Goal: Task Accomplishment & Management: Use online tool/utility

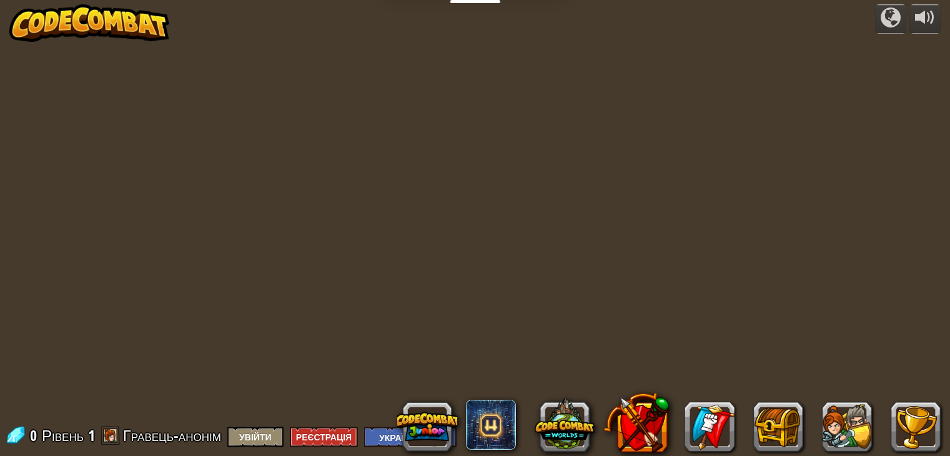
select select "uk"
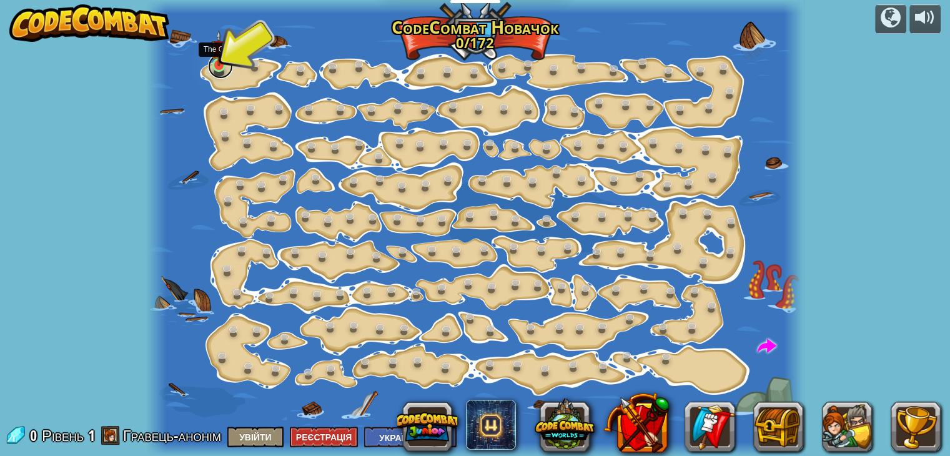
click at [220, 66] on link at bounding box center [220, 66] width 25 height 25
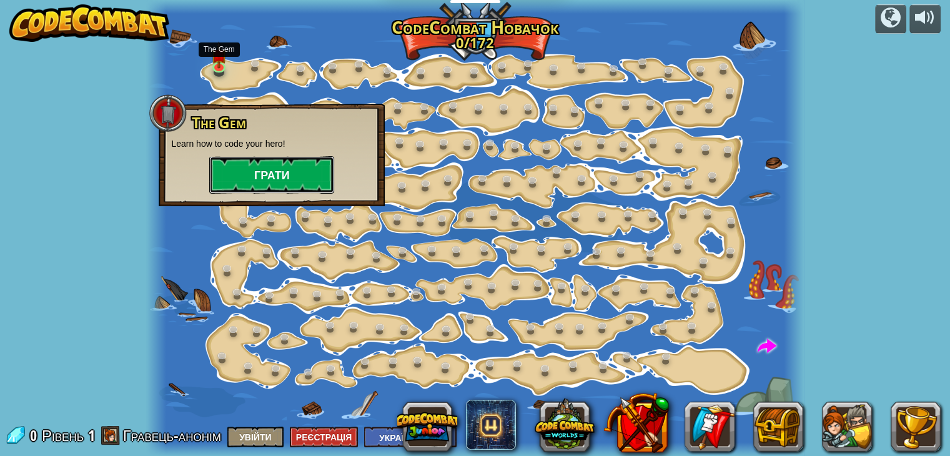
click at [270, 166] on button "Грати" at bounding box center [271, 174] width 125 height 37
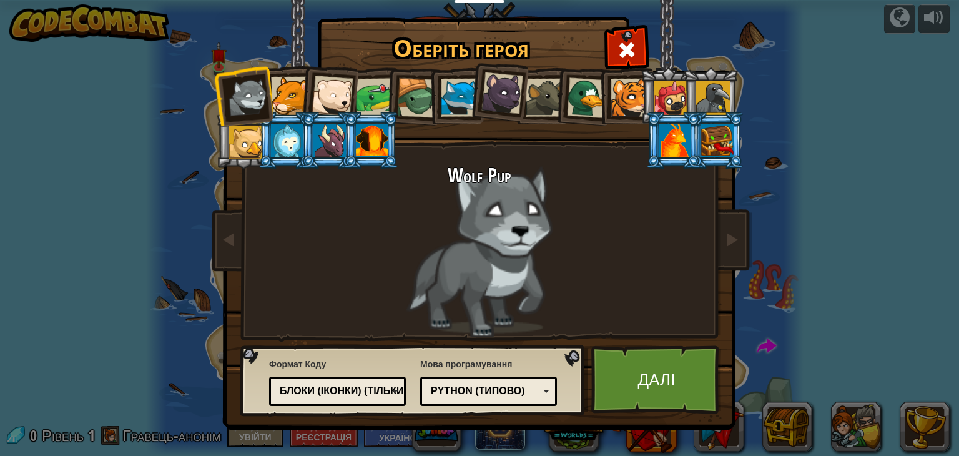
click at [292, 106] on div at bounding box center [290, 96] width 38 height 38
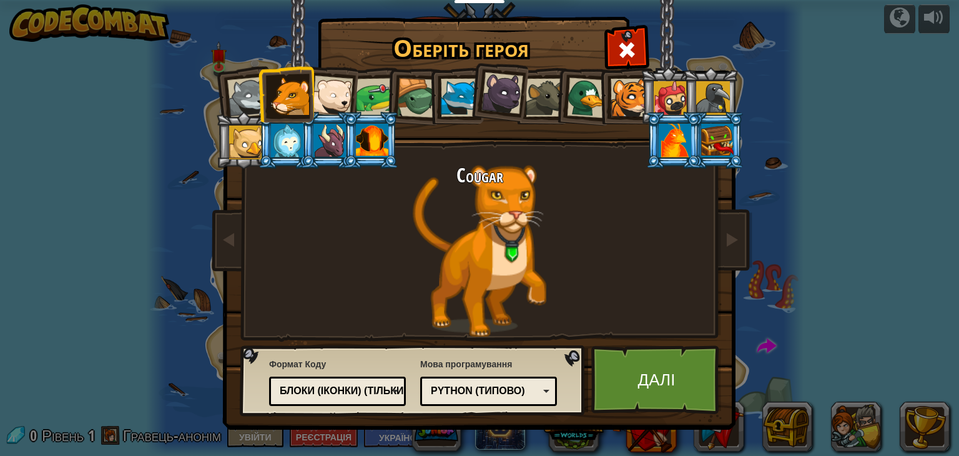
click at [324, 102] on div at bounding box center [332, 96] width 41 height 41
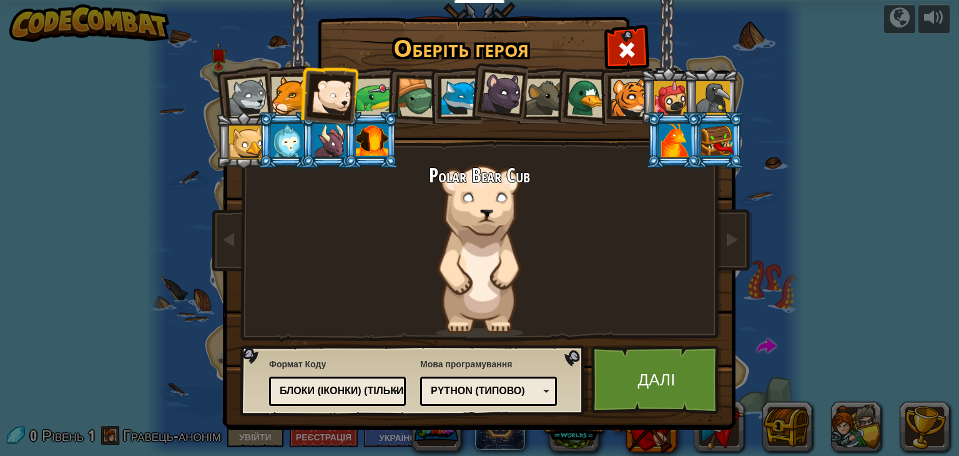
click at [389, 95] on li at bounding box center [413, 96] width 59 height 60
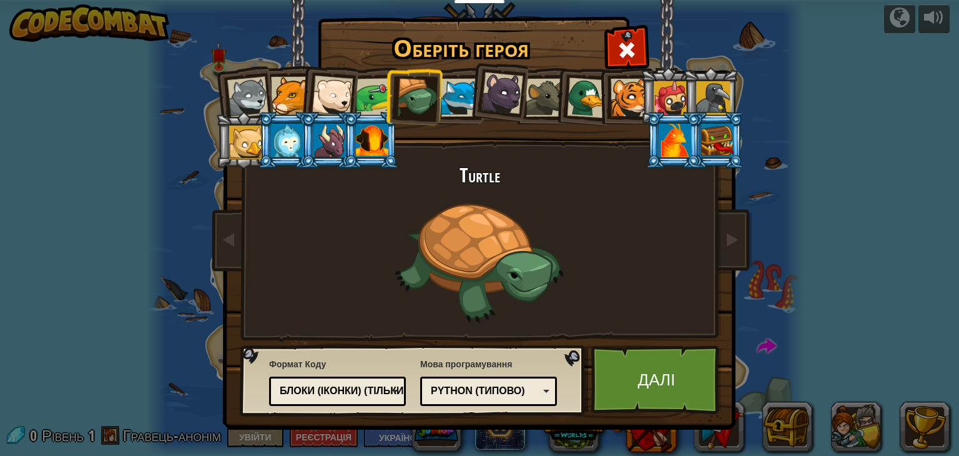
click at [275, 101] on div at bounding box center [290, 96] width 38 height 38
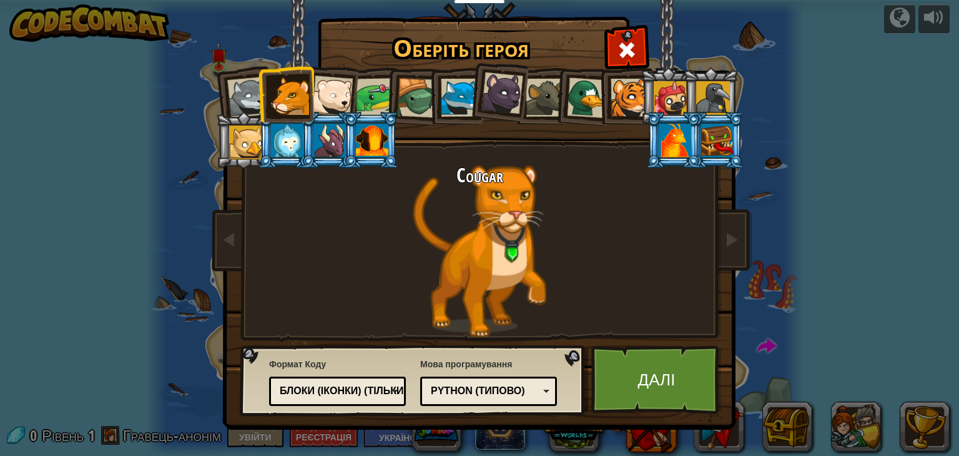
click at [519, 385] on div "Python (Типово)" at bounding box center [485, 391] width 108 height 14
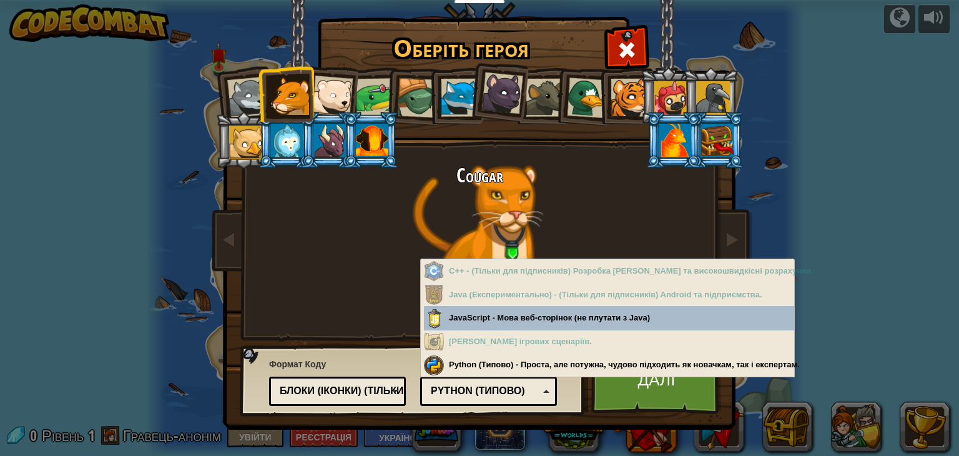
click at [514, 385] on div "Python (Типово)" at bounding box center [485, 391] width 108 height 14
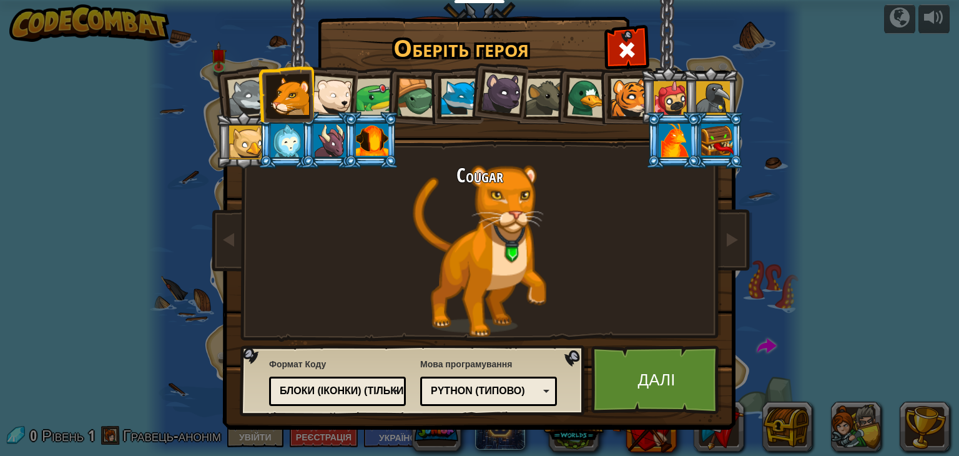
click at [577, 97] on div at bounding box center [587, 97] width 41 height 41
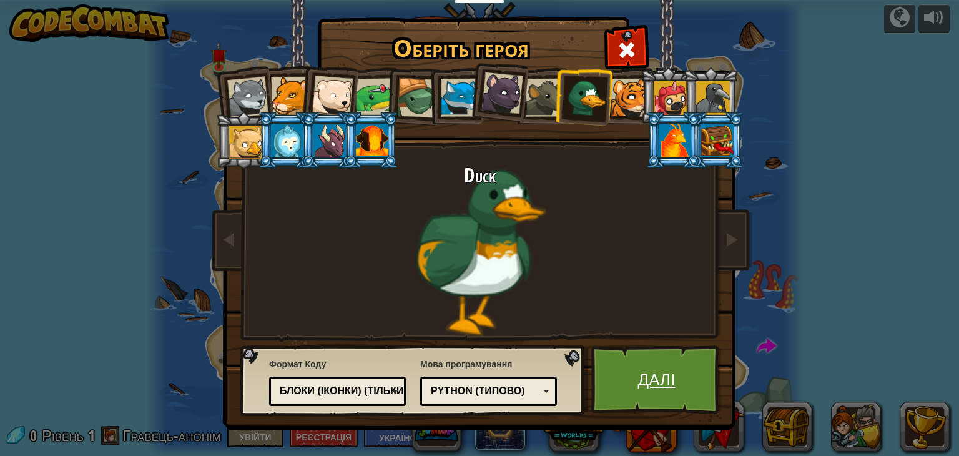
click at [674, 390] on link "Далі" at bounding box center [656, 379] width 130 height 69
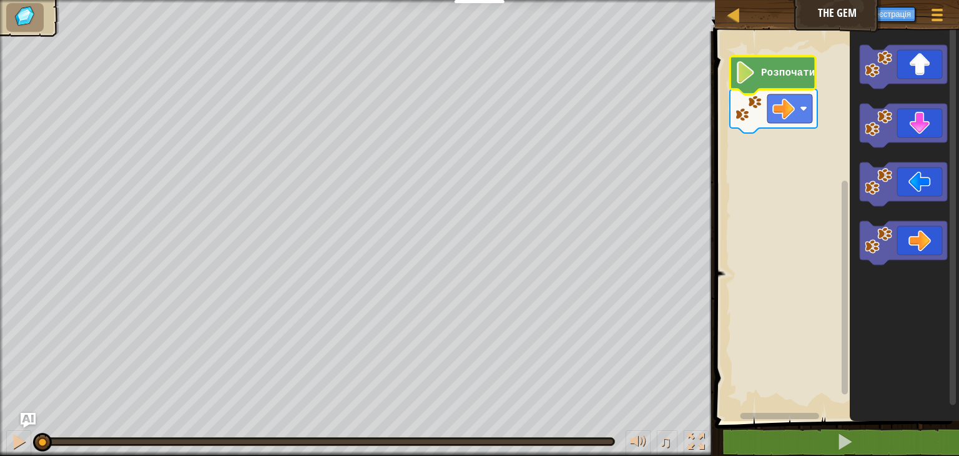
click at [761, 84] on icon "Робоча область Blockly" at bounding box center [773, 75] width 86 height 38
click at [756, 81] on image "Робоча область Blockly" at bounding box center [745, 72] width 21 height 22
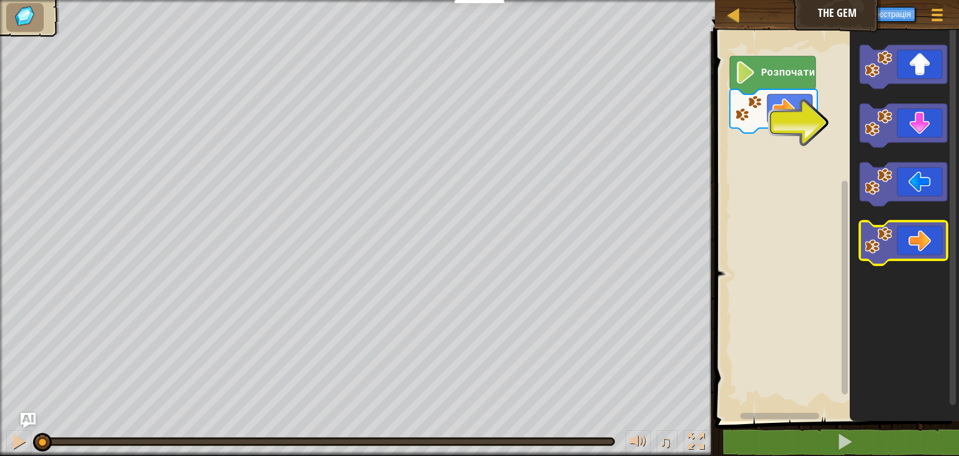
click at [928, 245] on icon "Робоча область Blockly" at bounding box center [903, 243] width 87 height 44
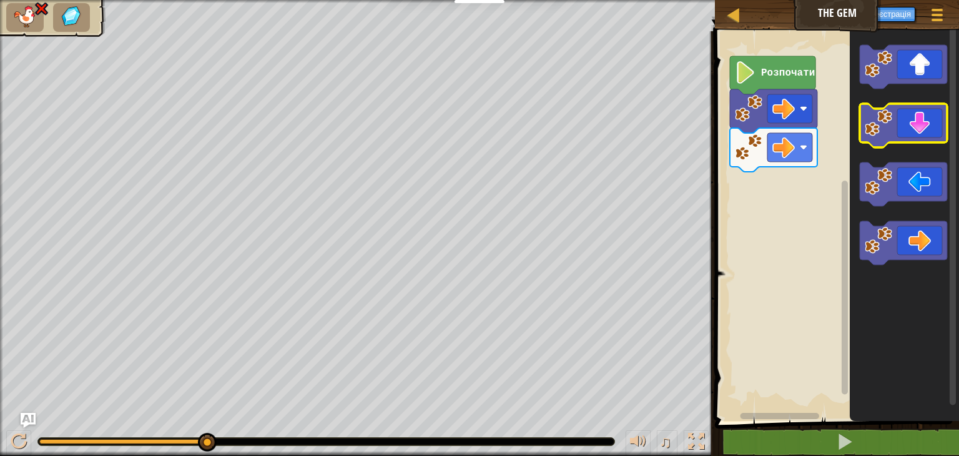
click at [931, 132] on icon "Робоча область Blockly" at bounding box center [903, 126] width 87 height 44
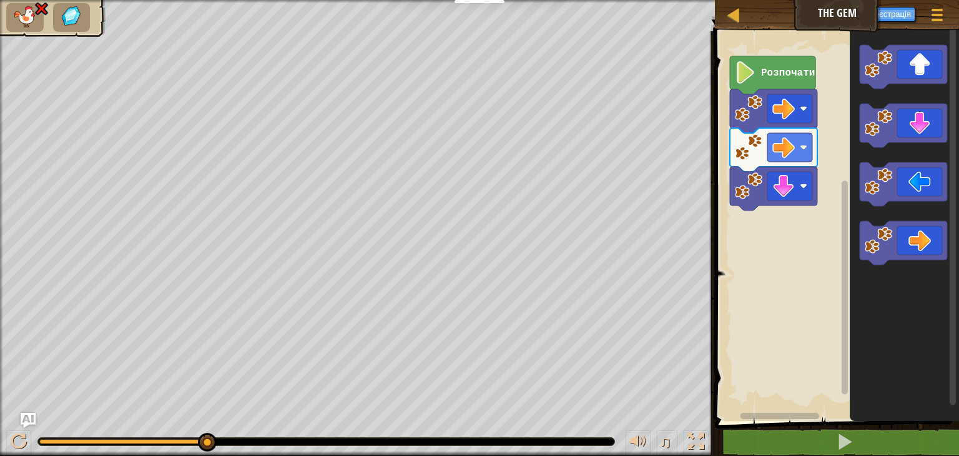
click at [928, 81] on icon "Робоча область Blockly" at bounding box center [903, 67] width 87 height 44
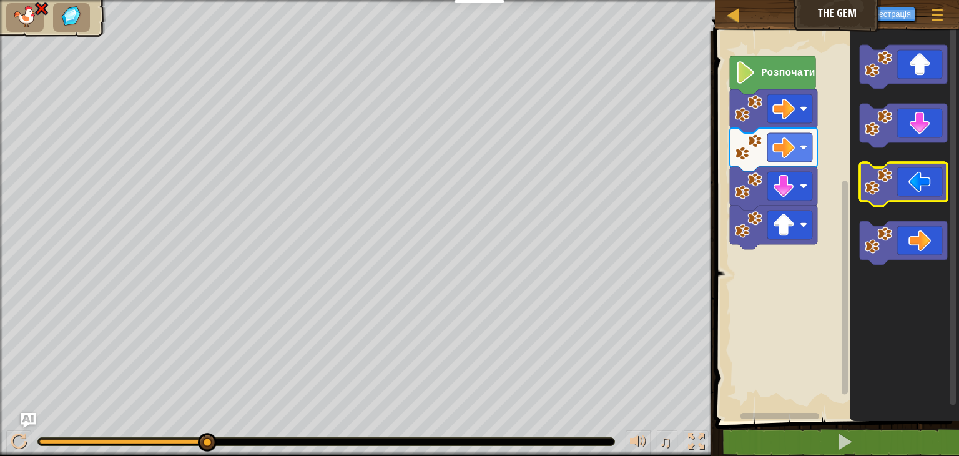
click at [920, 175] on icon "Робоча область Blockly" at bounding box center [903, 184] width 87 height 44
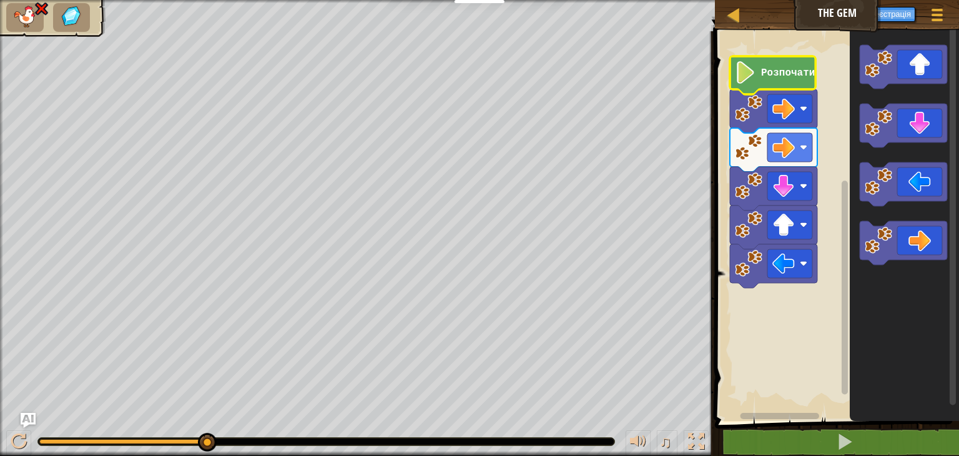
click at [792, 69] on text "Розпочати" at bounding box center [788, 72] width 54 height 11
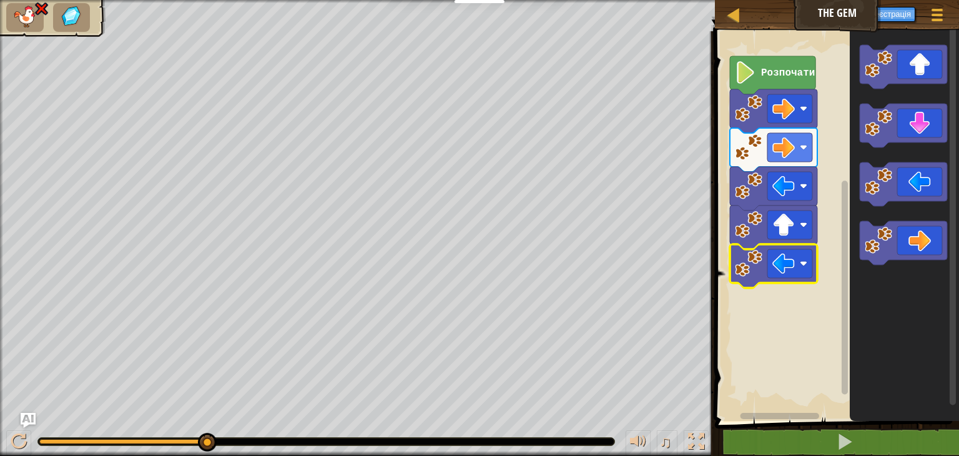
click at [812, 281] on icon "Робоча область Blockly" at bounding box center [773, 266] width 87 height 44
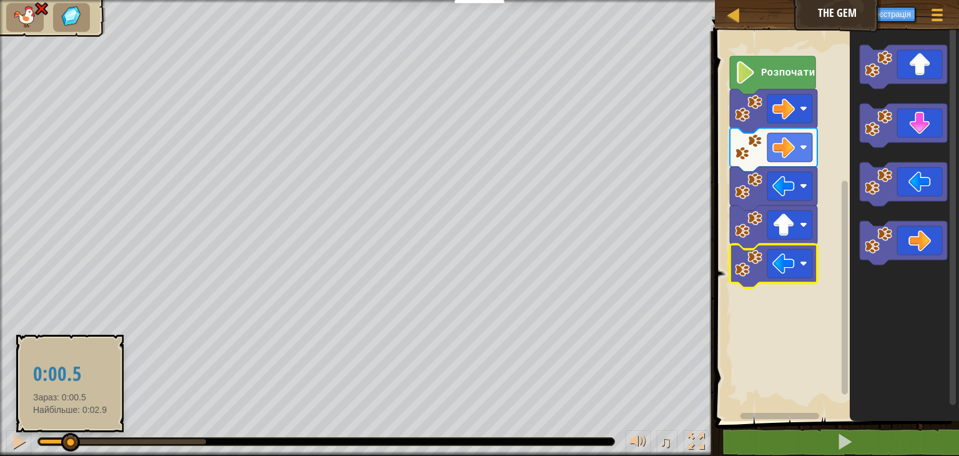
drag, startPoint x: 208, startPoint y: 447, endPoint x: 59, endPoint y: 446, distance: 148.6
click at [69, 448] on div at bounding box center [70, 442] width 19 height 19
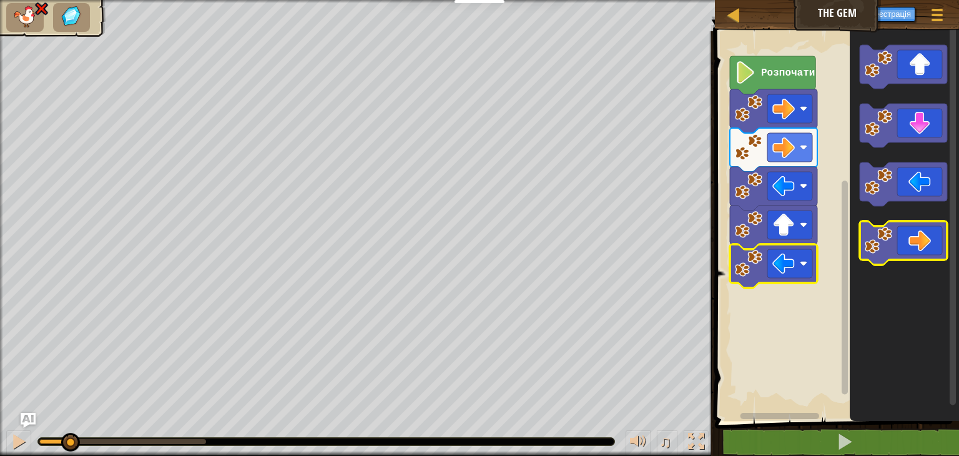
click at [917, 244] on icon "Робоча область Blockly" at bounding box center [903, 243] width 87 height 44
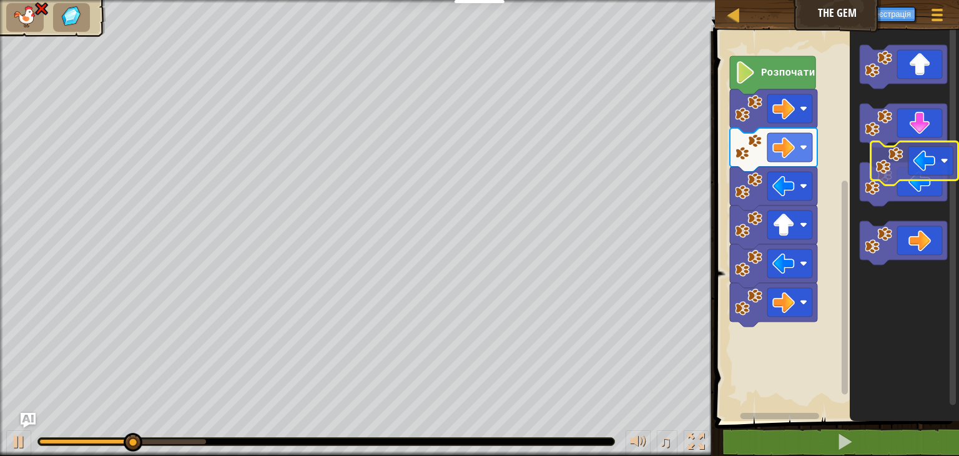
click at [916, 155] on icon "Робоча область Blockly" at bounding box center [904, 223] width 109 height 396
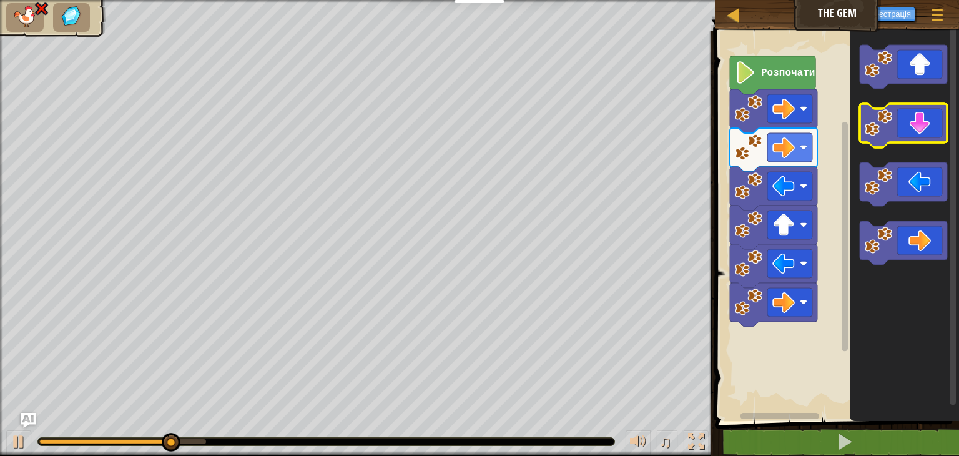
click at [918, 113] on icon "Робоча область Blockly" at bounding box center [903, 126] width 87 height 44
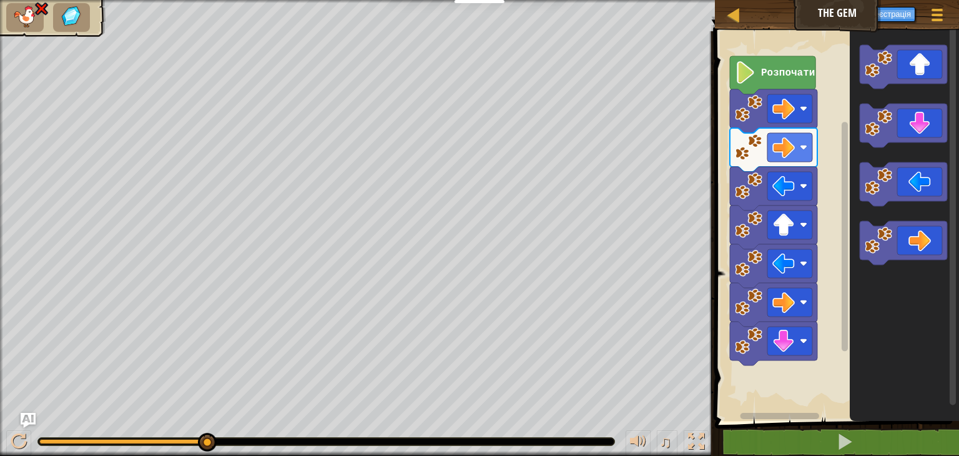
click at [146, 443] on div at bounding box center [326, 441] width 576 height 7
click at [146, 437] on div at bounding box center [326, 441] width 578 height 9
drag, startPoint x: 212, startPoint y: 440, endPoint x: 31, endPoint y: 460, distance: 182.2
click at [31, 0] on html "Викладачі Створити Безкоштовний Обліковий Запис Шкільні та районні рішення Попе…" at bounding box center [479, 0] width 959 height 0
click at [805, 343] on image "Робоча область Blockly" at bounding box center [803, 340] width 7 height 7
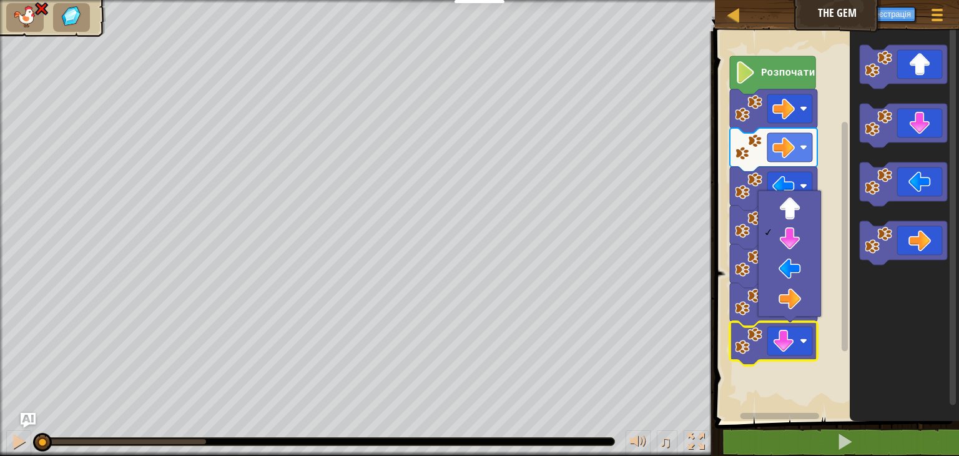
click at [823, 168] on rect "Робоча область Blockly" at bounding box center [835, 223] width 248 height 396
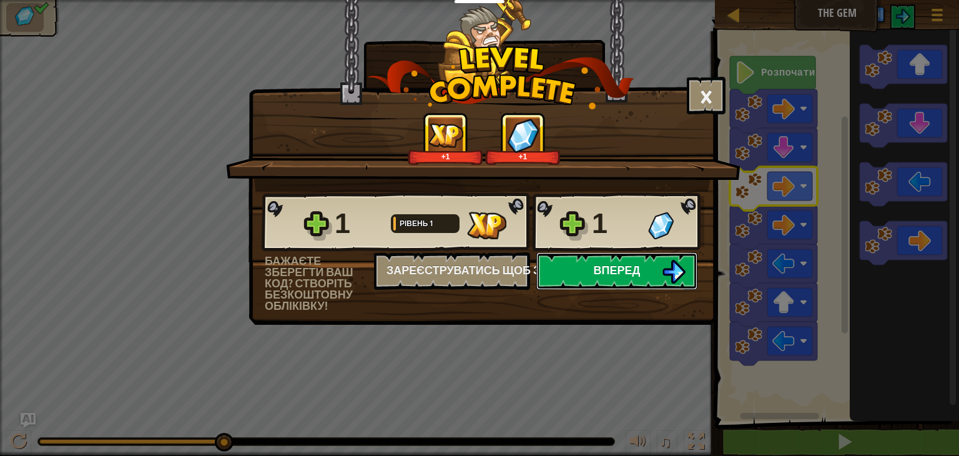
click at [659, 267] on button "Вперед" at bounding box center [616, 270] width 161 height 37
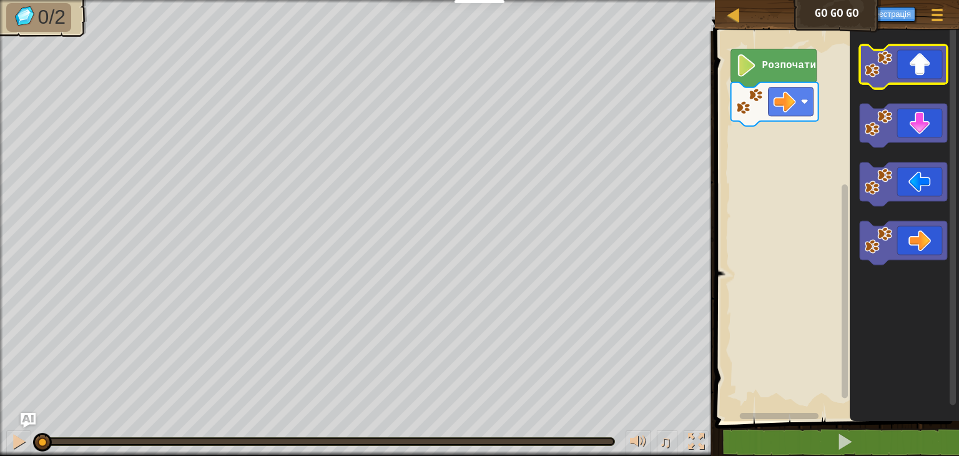
click at [889, 70] on image "Робоча область Blockly" at bounding box center [878, 64] width 27 height 27
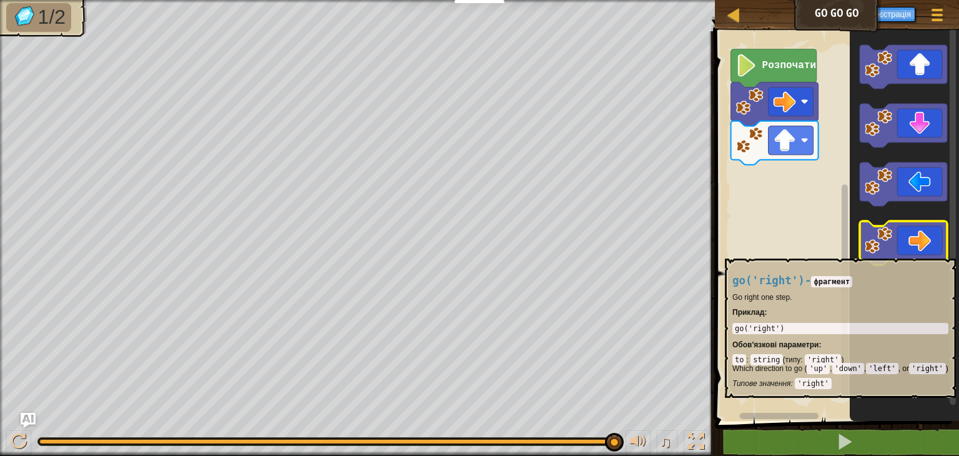
click at [890, 248] on image "Робоча область Blockly" at bounding box center [878, 240] width 27 height 27
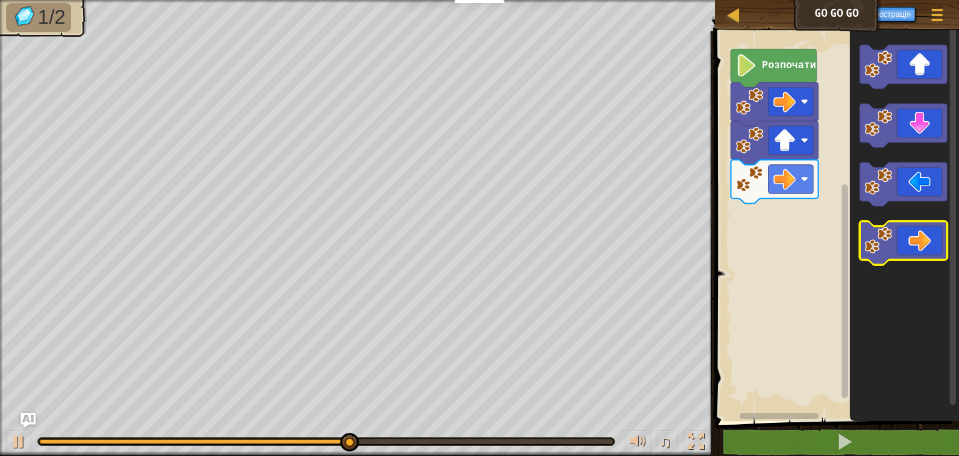
click at [898, 247] on g "Робоча область Blockly" at bounding box center [903, 243] width 87 height 44
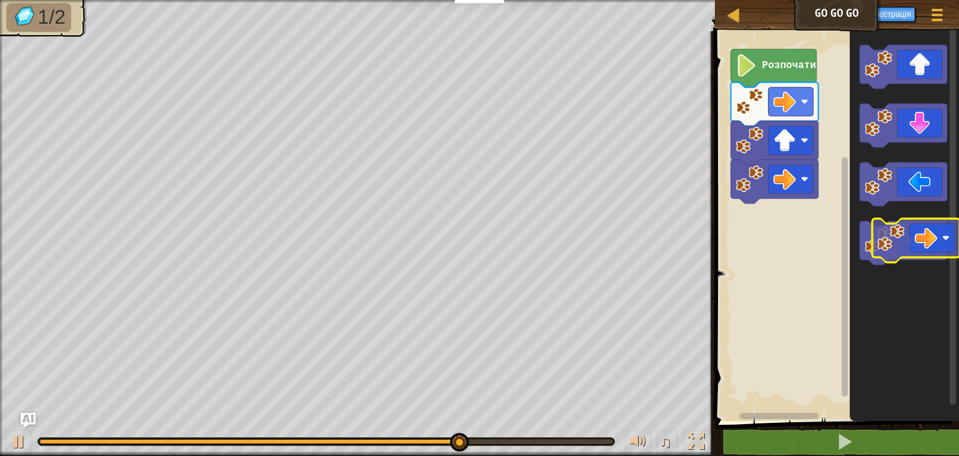
click at [911, 244] on icon "Робоча область Blockly" at bounding box center [903, 243] width 87 height 44
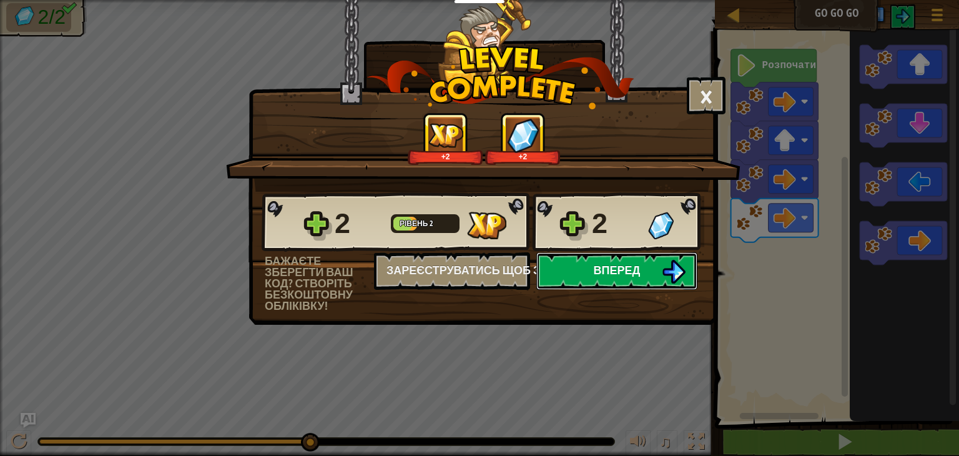
click at [657, 268] on button "Вперед" at bounding box center [616, 270] width 161 height 37
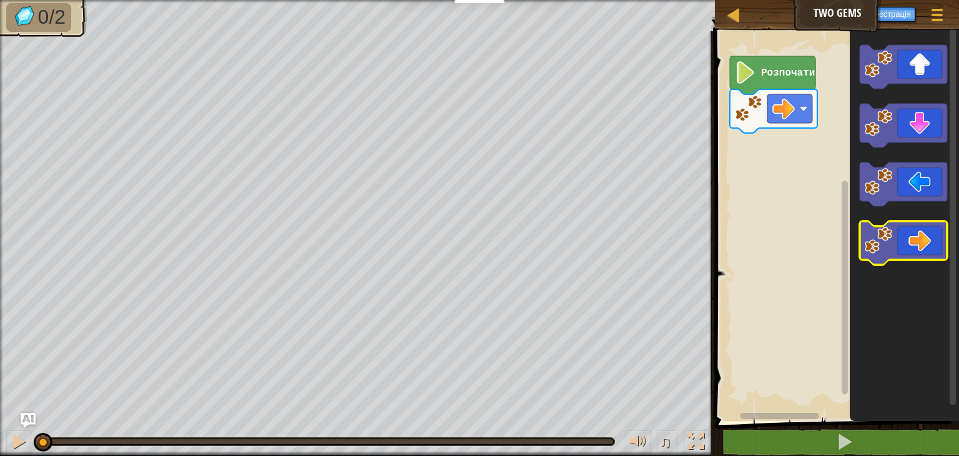
click at [915, 253] on icon "Робоча область Blockly" at bounding box center [903, 243] width 87 height 44
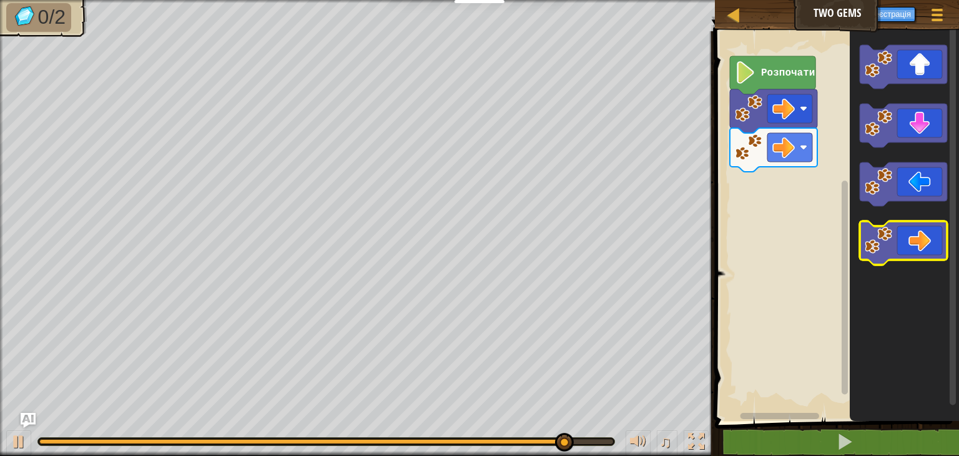
click at [916, 243] on icon "Робоча область Blockly" at bounding box center [903, 243] width 87 height 44
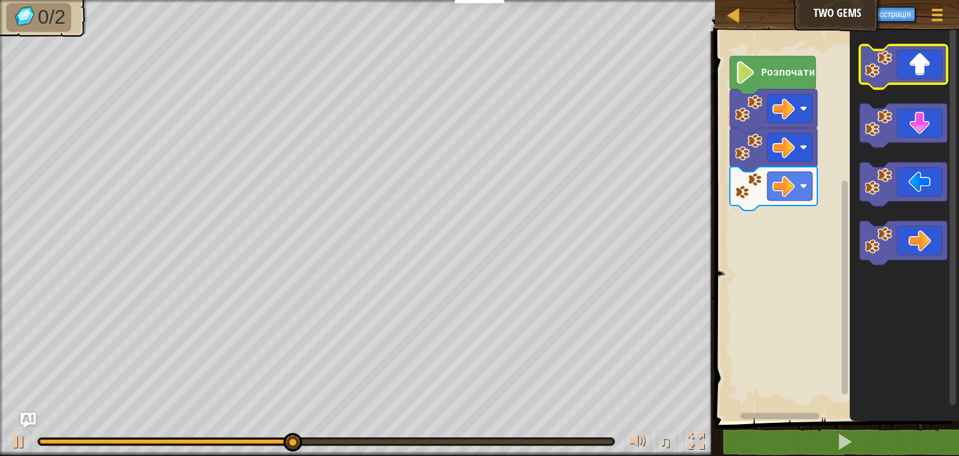
click at [917, 77] on icon "Робоча область Blockly" at bounding box center [903, 67] width 87 height 44
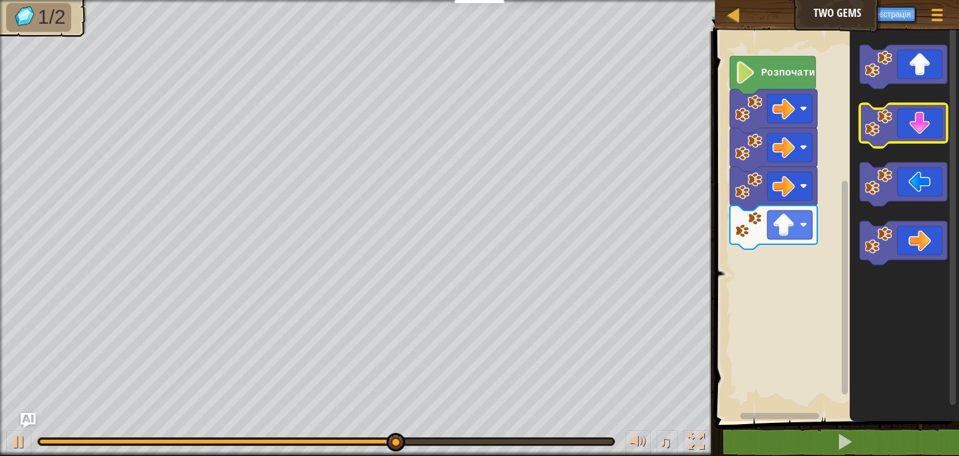
click at [918, 140] on icon "Робоча область Blockly" at bounding box center [903, 126] width 87 height 44
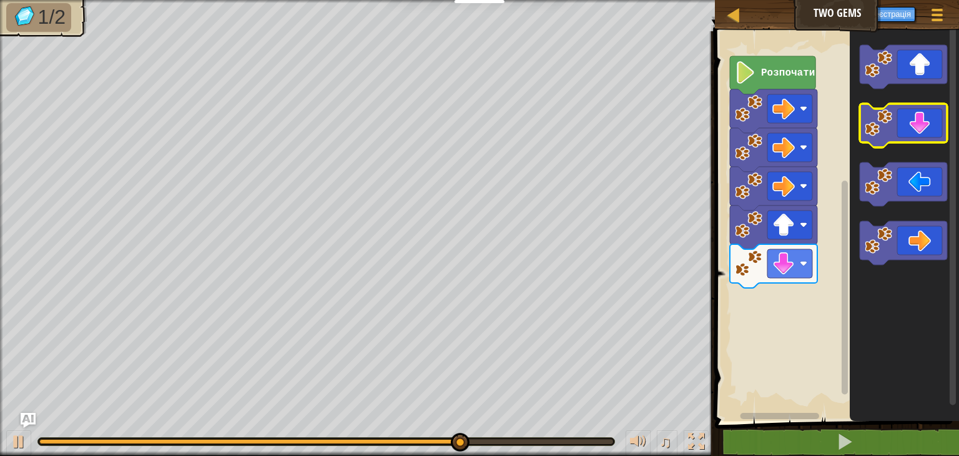
click at [920, 134] on icon "Робоча область Blockly" at bounding box center [903, 126] width 87 height 44
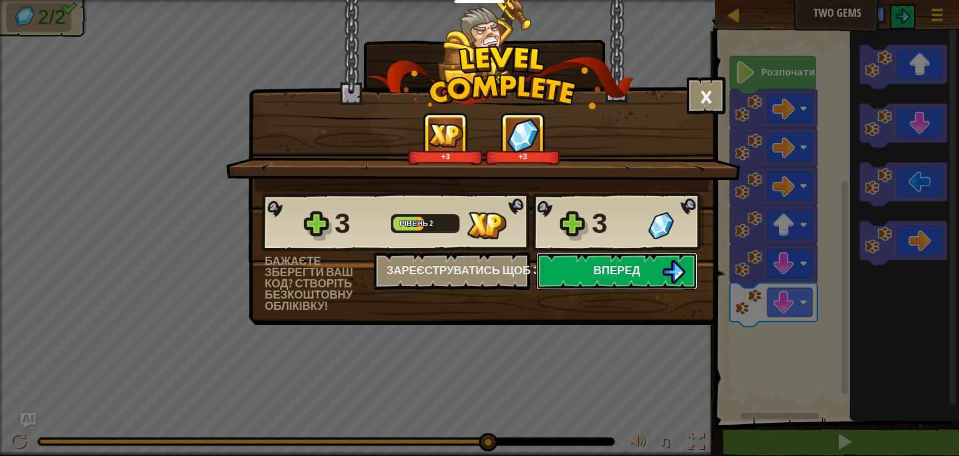
click at [639, 267] on span "Вперед" at bounding box center [617, 270] width 47 height 16
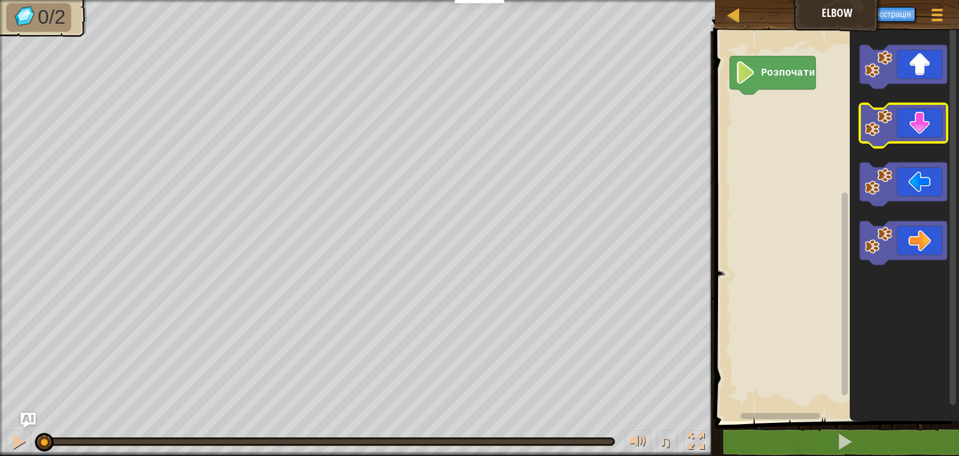
click at [865, 125] on g "Робоча область Blockly" at bounding box center [903, 126] width 87 height 44
click at [929, 114] on icon "Робоча область Blockly" at bounding box center [903, 126] width 87 height 44
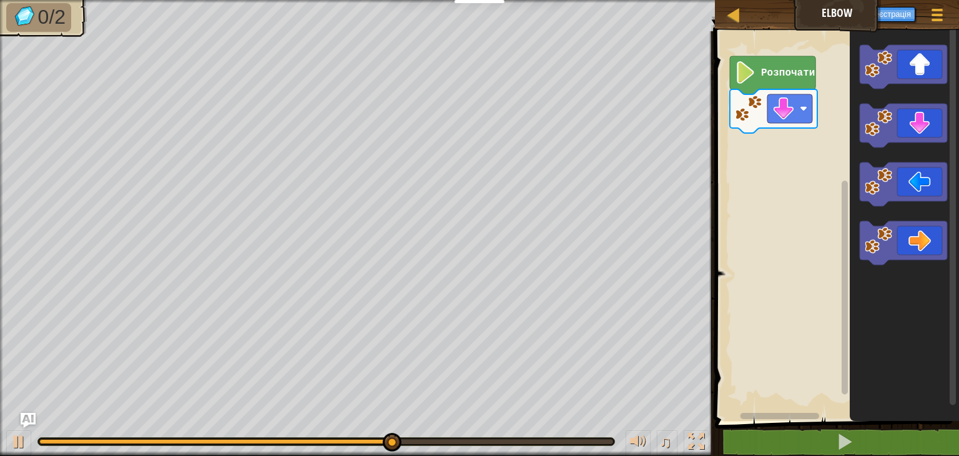
click at [949, 94] on rect "Робоча область Blockly" at bounding box center [953, 216] width 6 height 378
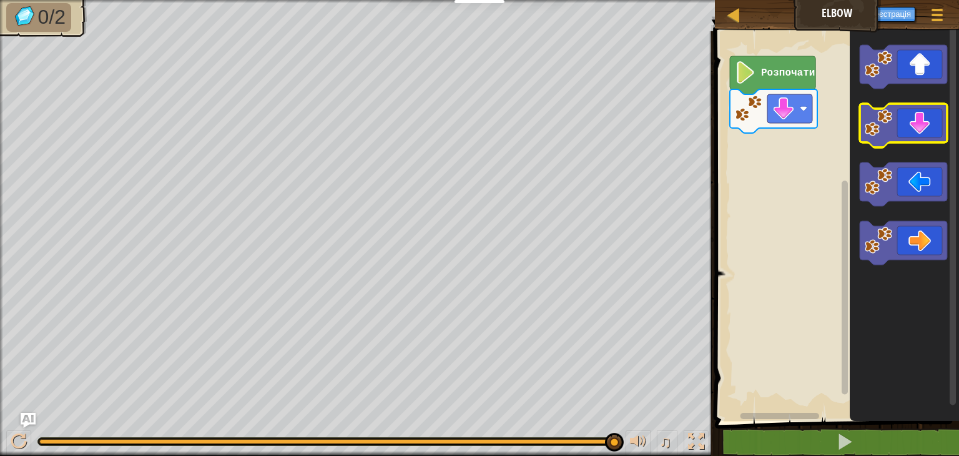
click at [922, 112] on icon "Робоча область Blockly" at bounding box center [903, 126] width 87 height 44
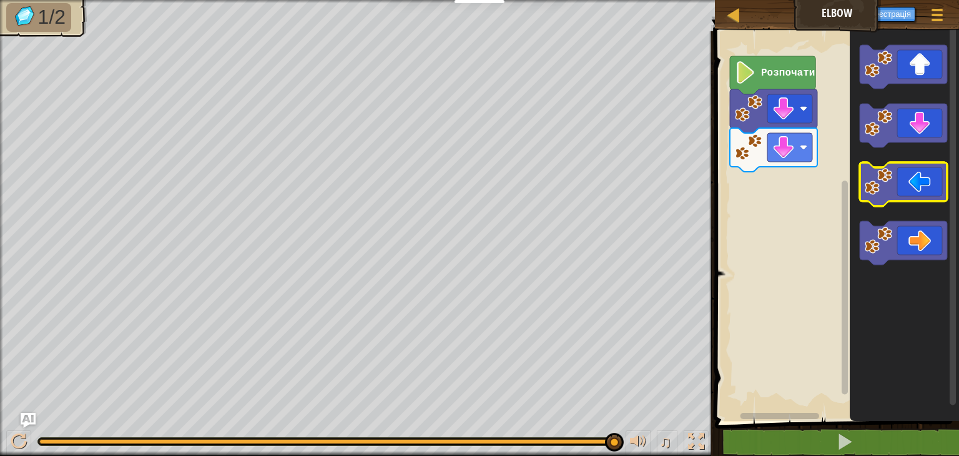
click at [925, 178] on icon "Робоча область Blockly" at bounding box center [903, 184] width 87 height 44
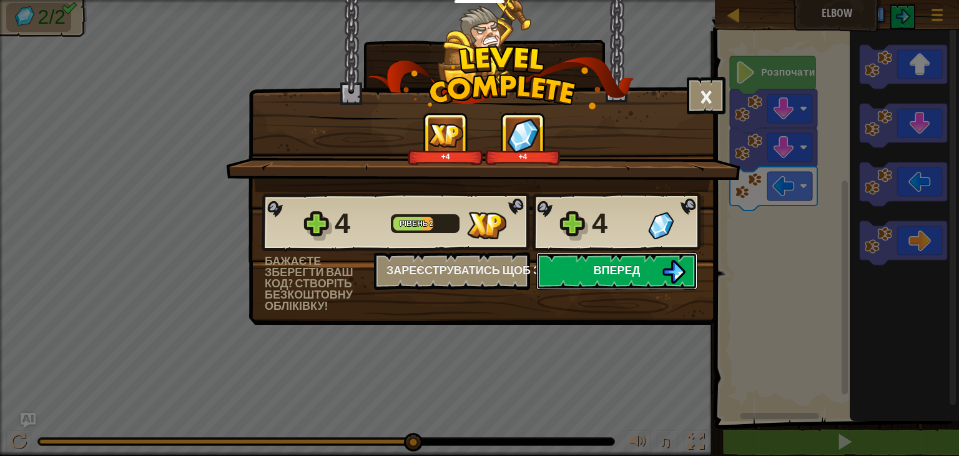
click at [637, 272] on span "Вперед" at bounding box center [617, 270] width 47 height 16
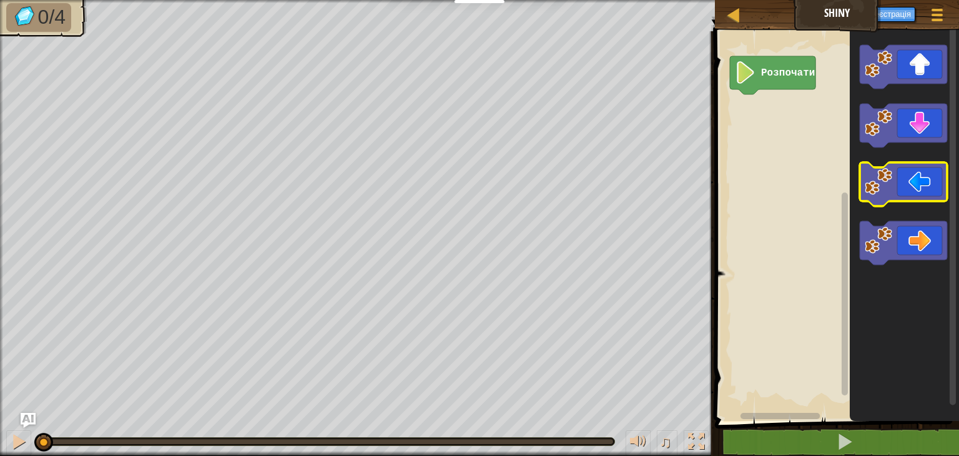
click at [931, 175] on icon "Робоча область Blockly" at bounding box center [903, 184] width 87 height 44
click at [929, 180] on icon "Робоча область Blockly" at bounding box center [903, 184] width 87 height 44
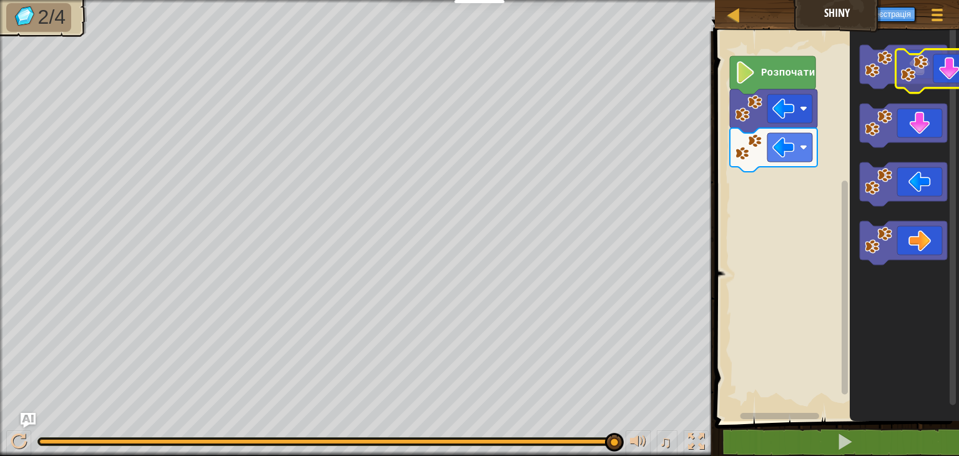
click at [949, 31] on div "[PERSON_NAME] Ігрове меню Реєстрація Ask AI 1 ההההההההההההההההההההההההההההההההה…" at bounding box center [479, 228] width 959 height 456
click at [941, 98] on icon "Робоча область Blockly" at bounding box center [904, 223] width 109 height 396
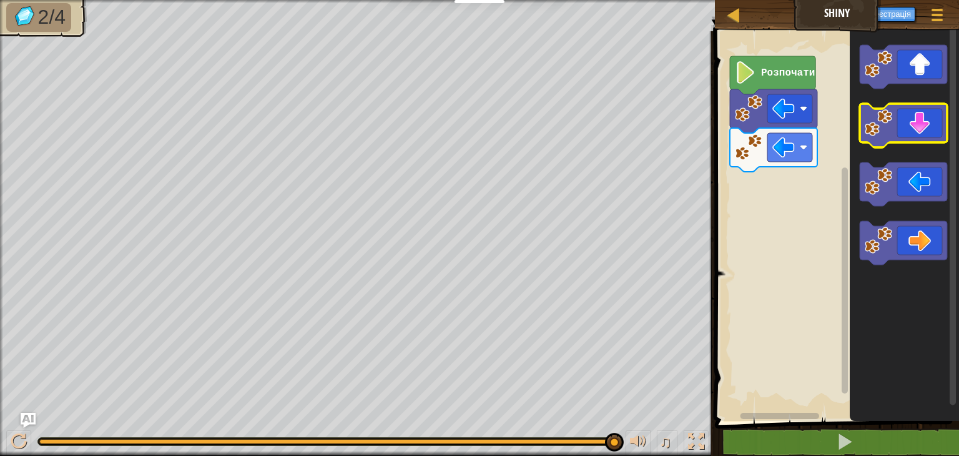
click at [915, 129] on icon "Робоча область Blockly" at bounding box center [903, 126] width 87 height 44
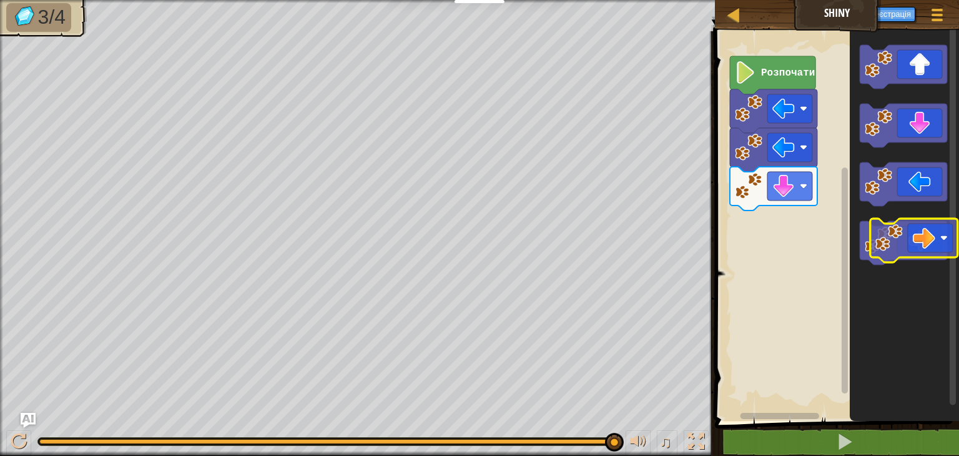
click at [944, 240] on icon "Робоча область Blockly" at bounding box center [903, 243] width 87 height 44
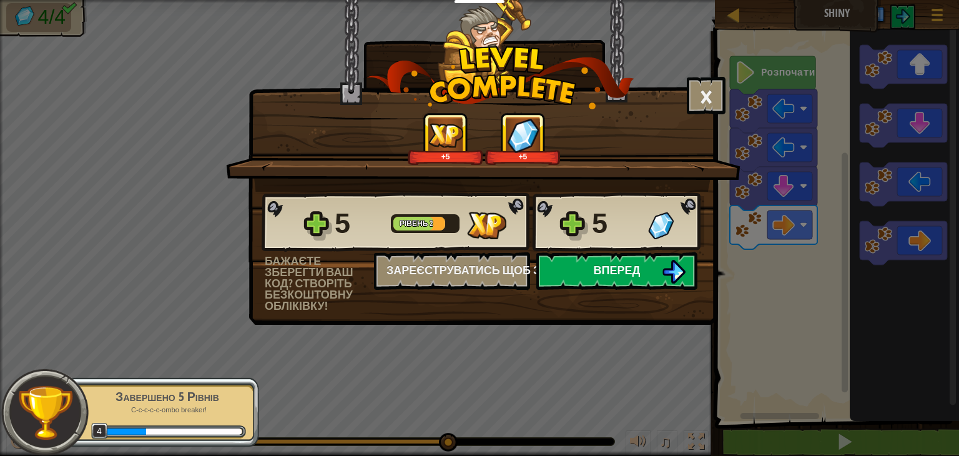
click at [644, 259] on button "Вперед" at bounding box center [616, 270] width 161 height 37
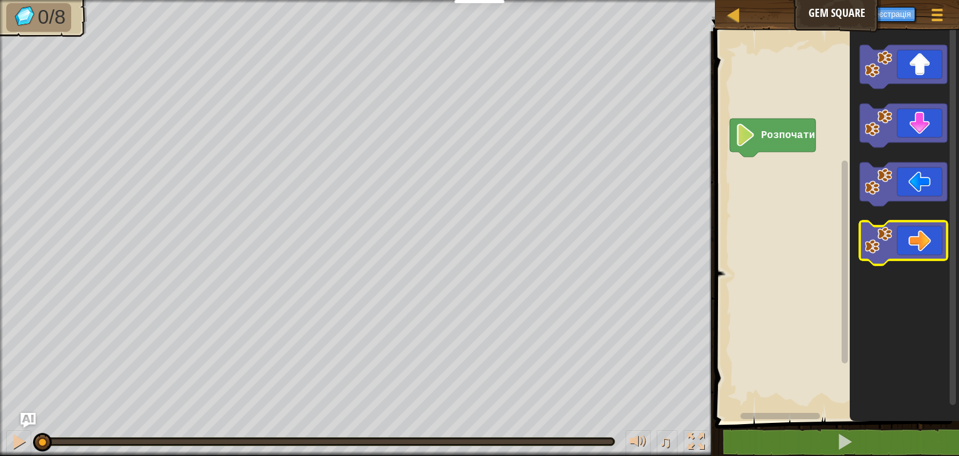
click at [916, 232] on icon "Робоча область Blockly" at bounding box center [903, 243] width 87 height 44
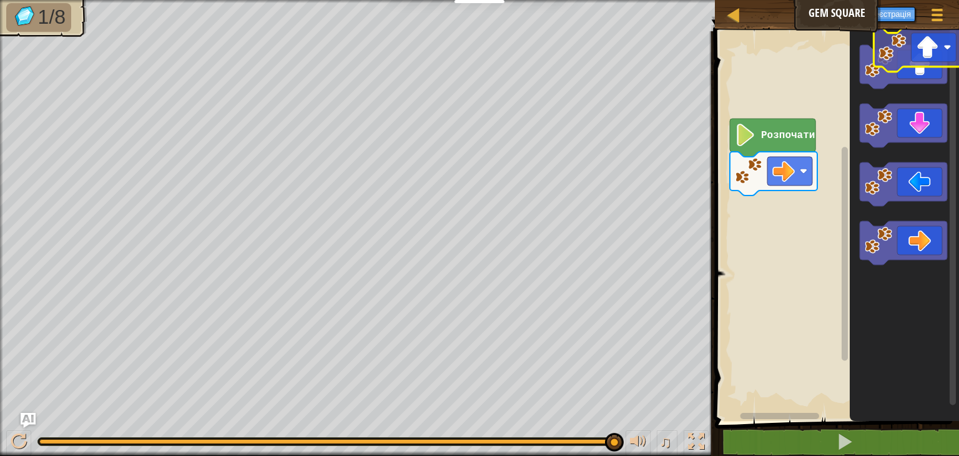
click at [947, 60] on icon "Робоча область Blockly" at bounding box center [903, 67] width 87 height 44
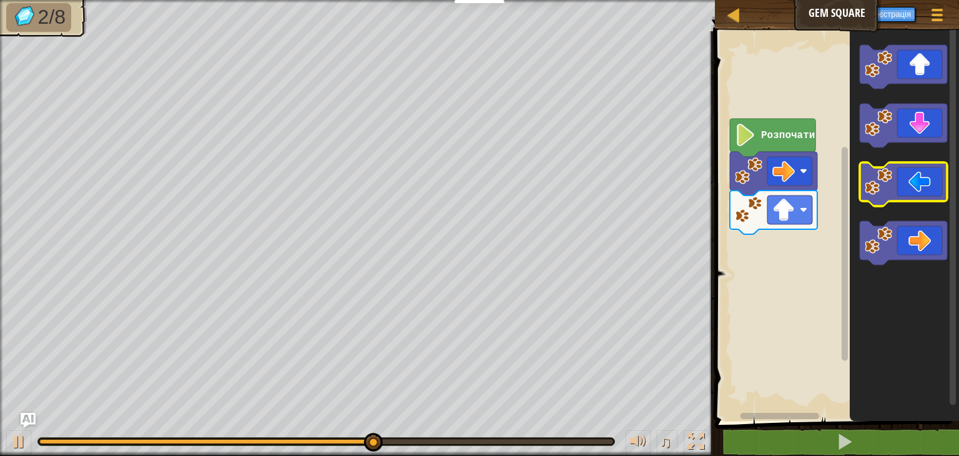
click at [939, 158] on icon "Робоча область Blockly" at bounding box center [904, 223] width 109 height 396
click at [917, 180] on icon "Робоча область Blockly" at bounding box center [903, 184] width 87 height 44
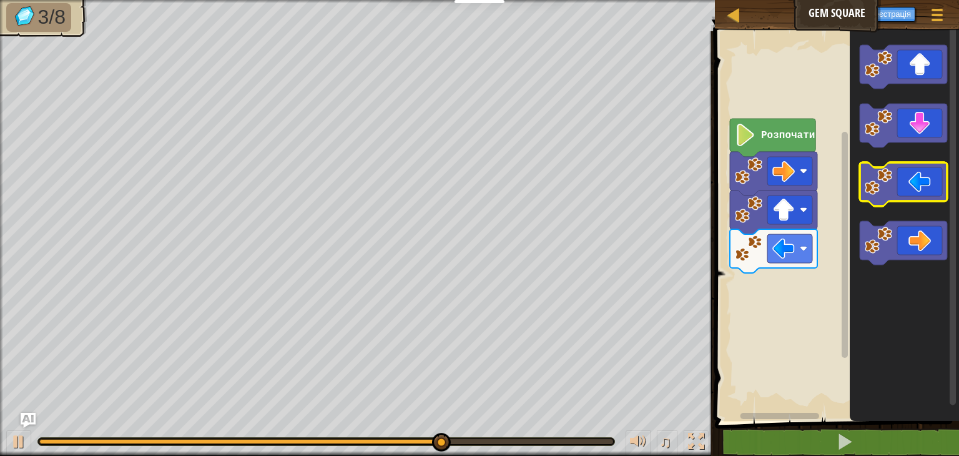
click at [913, 179] on icon "Робоча область Blockly" at bounding box center [903, 184] width 87 height 44
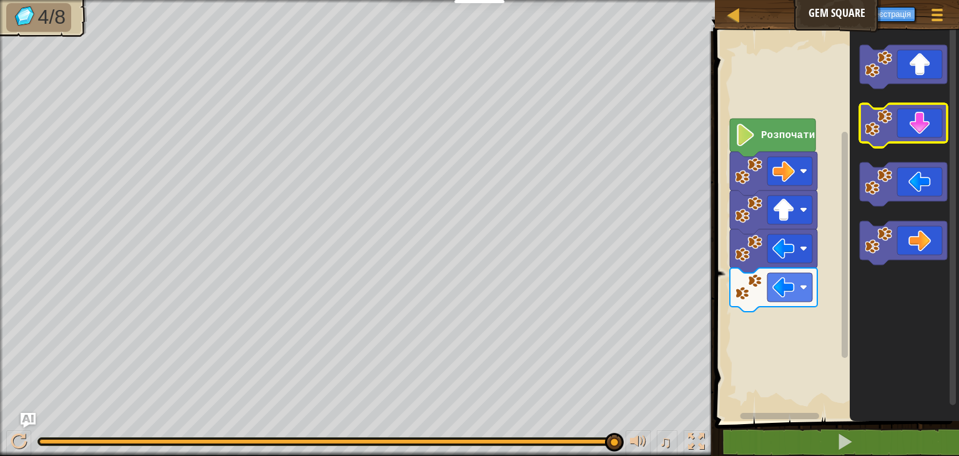
click at [924, 112] on icon "Робоча область Blockly" at bounding box center [903, 126] width 87 height 44
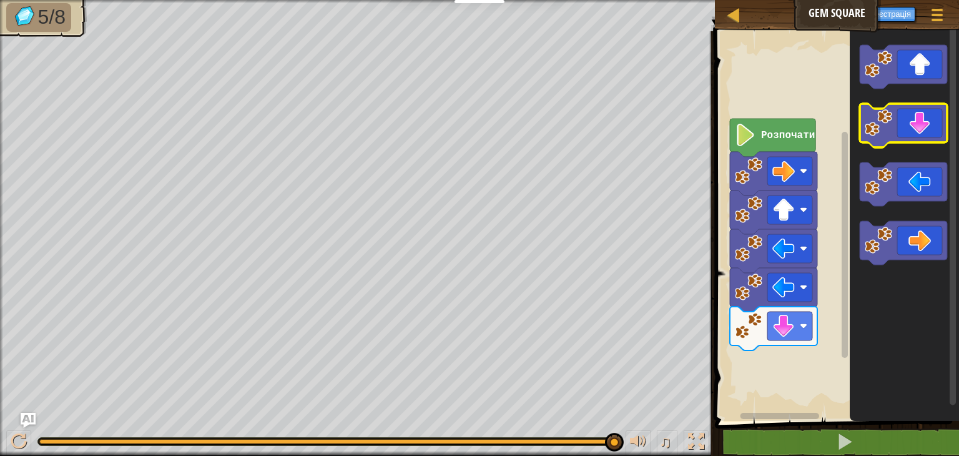
click at [926, 124] on icon "Робоча область Blockly" at bounding box center [903, 126] width 87 height 44
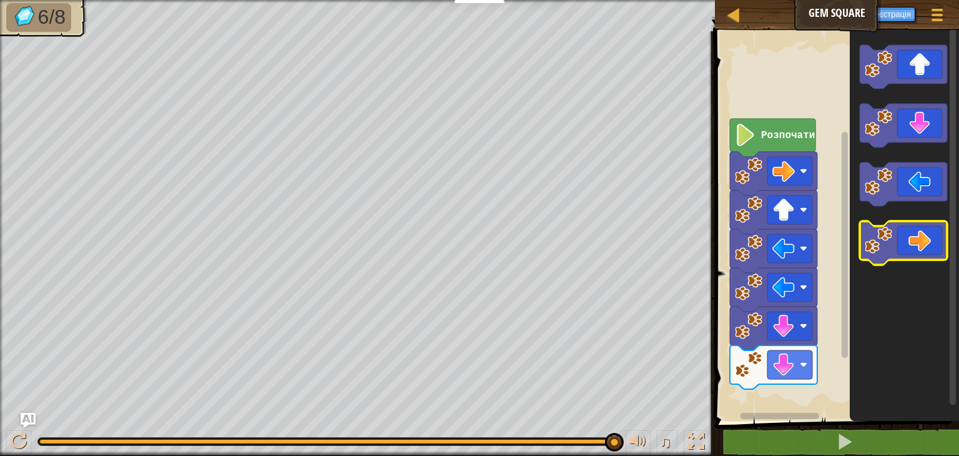
click at [923, 242] on icon "Робоча область Blockly" at bounding box center [903, 243] width 87 height 44
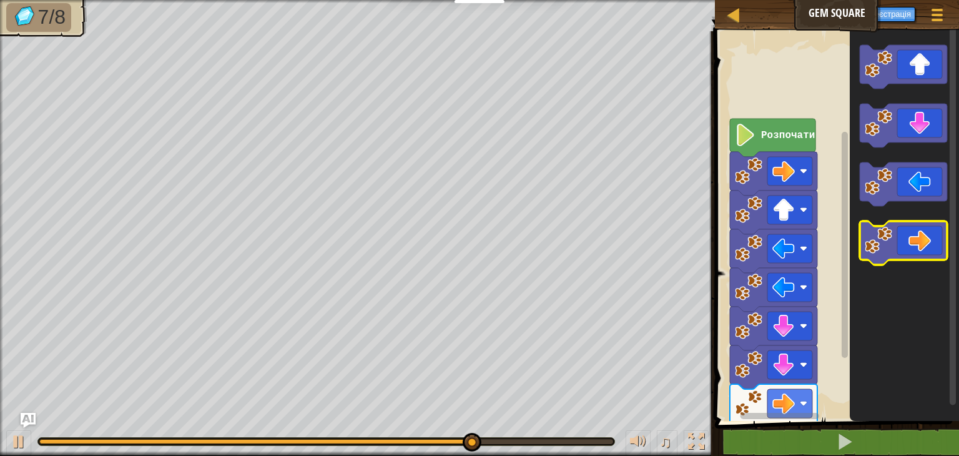
click at [924, 241] on icon "Робоча область Blockly" at bounding box center [903, 243] width 87 height 44
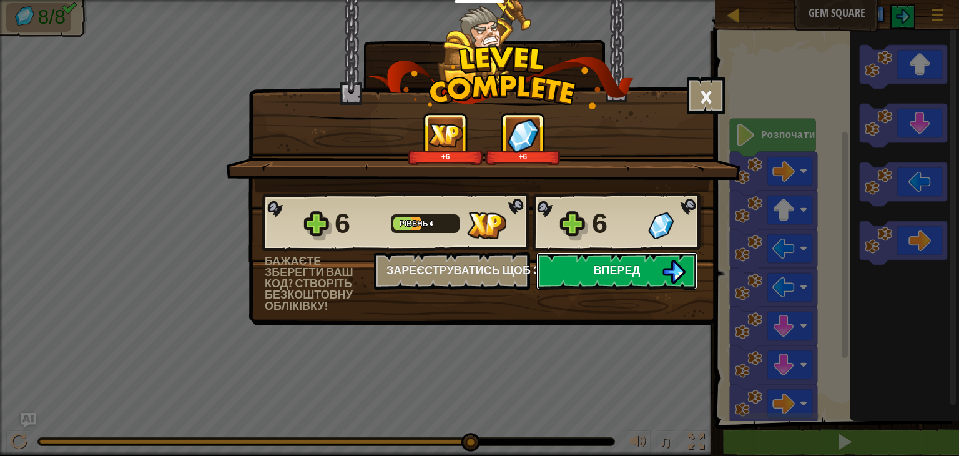
click at [652, 258] on button "Вперед" at bounding box center [616, 270] width 161 height 37
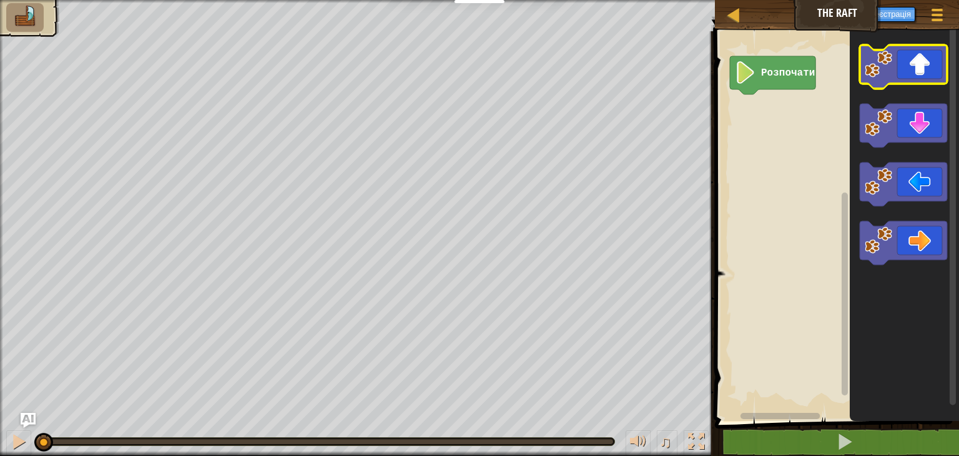
click at [919, 62] on icon "Робоча область Blockly" at bounding box center [903, 67] width 87 height 44
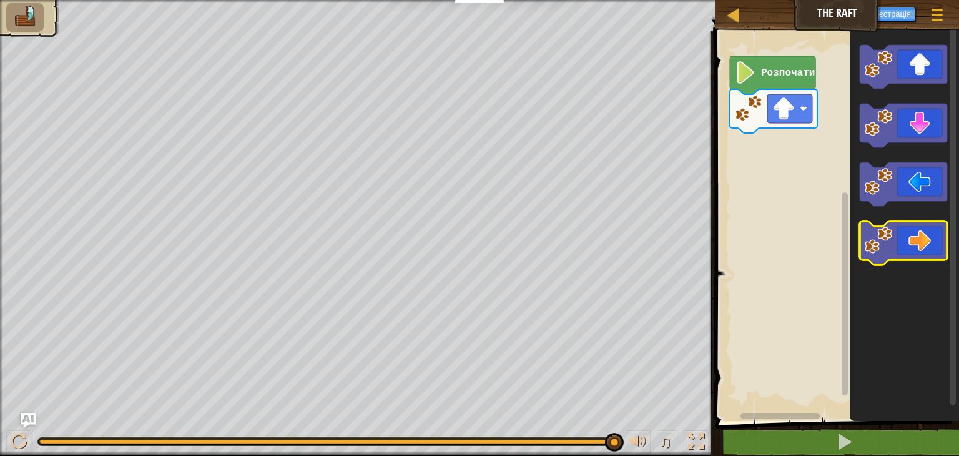
click at [924, 230] on icon "Робоча область Blockly" at bounding box center [903, 243] width 87 height 44
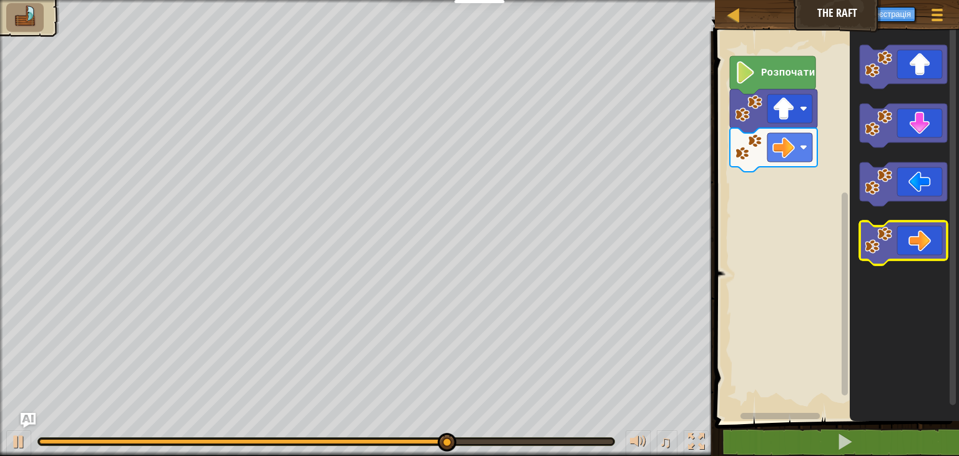
click at [918, 237] on icon "Робоча область Blockly" at bounding box center [903, 243] width 87 height 44
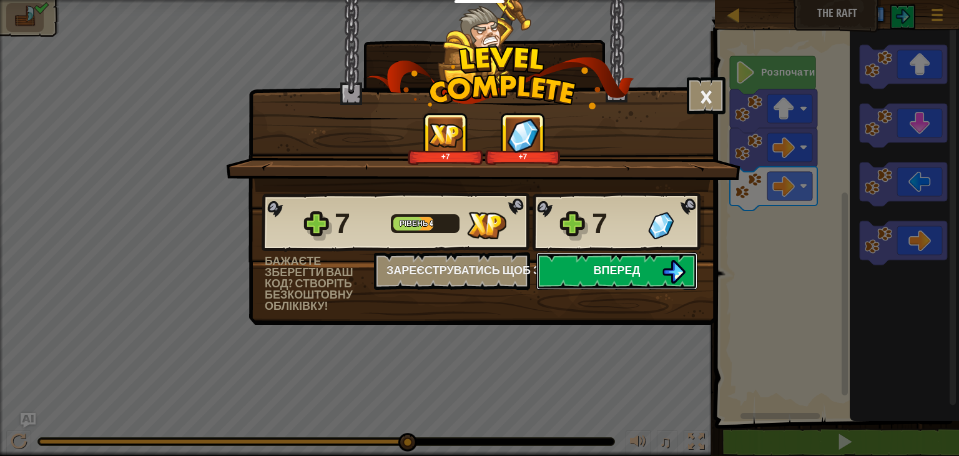
click at [554, 282] on button "Вперед" at bounding box center [616, 270] width 161 height 37
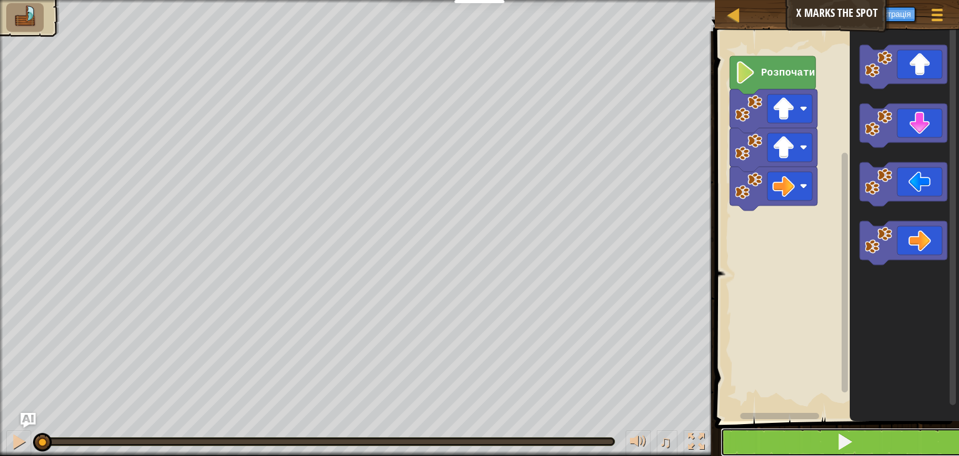
click at [785, 450] on button at bounding box center [845, 442] width 248 height 29
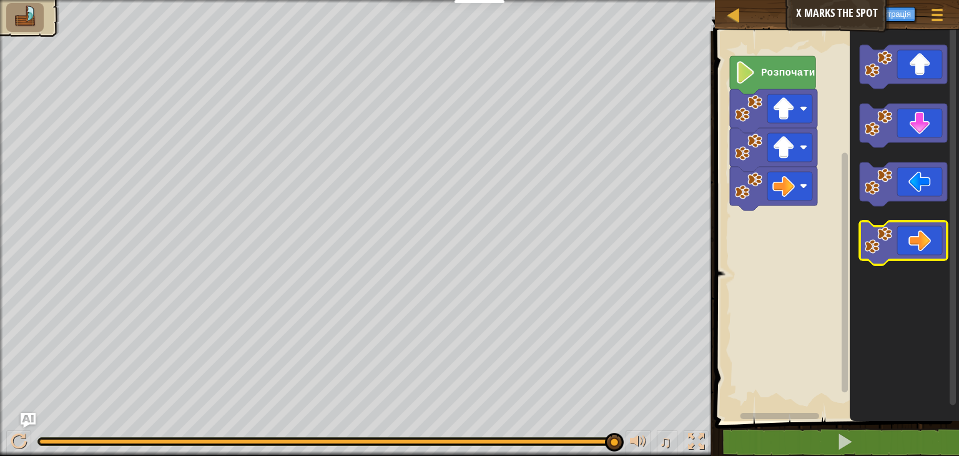
click at [933, 245] on icon "Робоча область Blockly" at bounding box center [903, 243] width 87 height 44
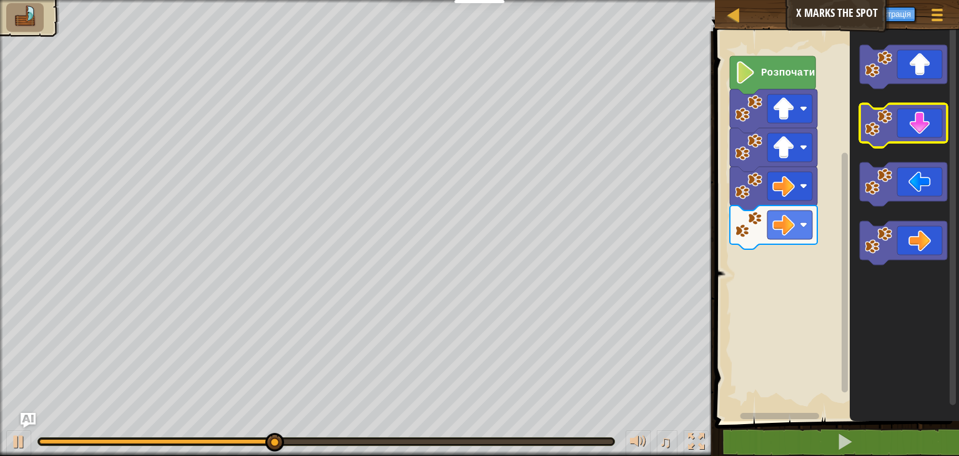
click at [922, 140] on icon "Робоча область Blockly" at bounding box center [903, 126] width 87 height 44
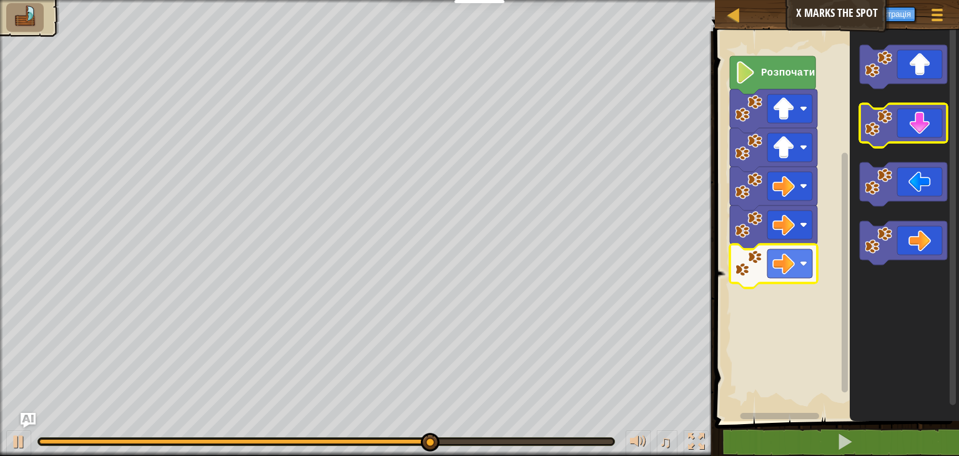
click at [922, 124] on icon "Робоча область Blockly" at bounding box center [903, 126] width 87 height 44
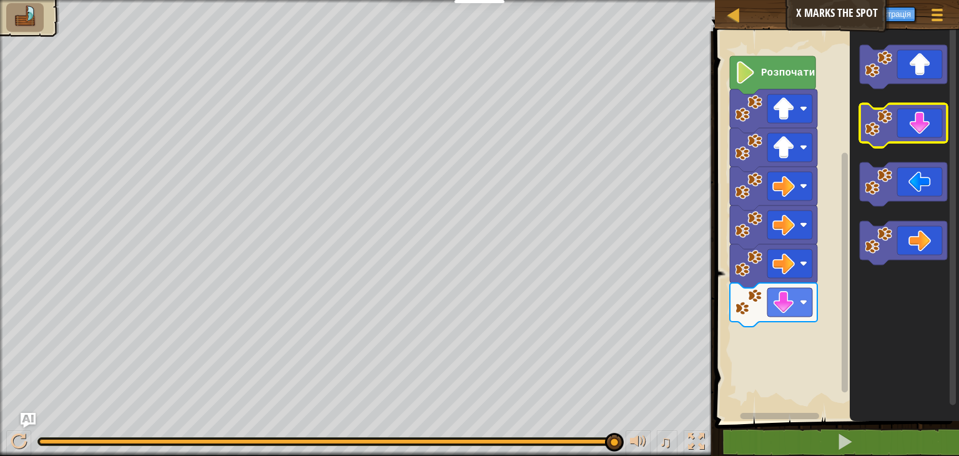
click at [925, 122] on icon "Робоча область Blockly" at bounding box center [903, 126] width 87 height 44
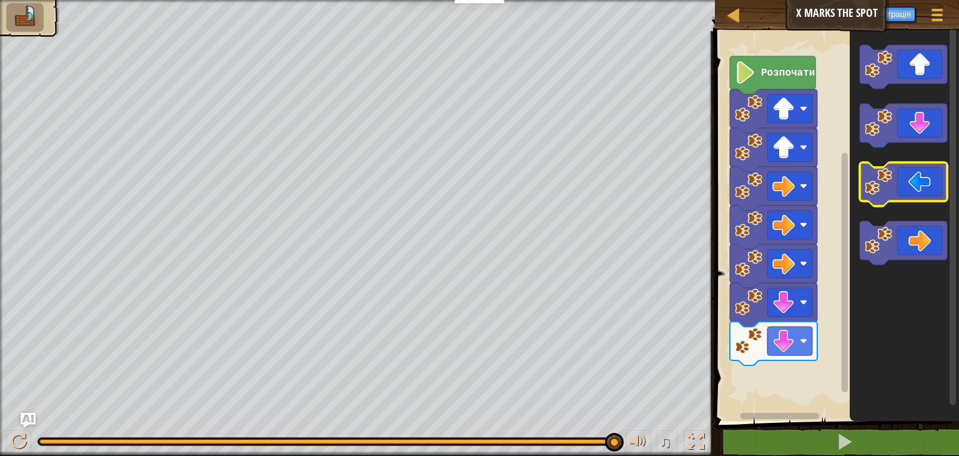
click at [923, 182] on icon "Робоча область Blockly" at bounding box center [903, 184] width 87 height 44
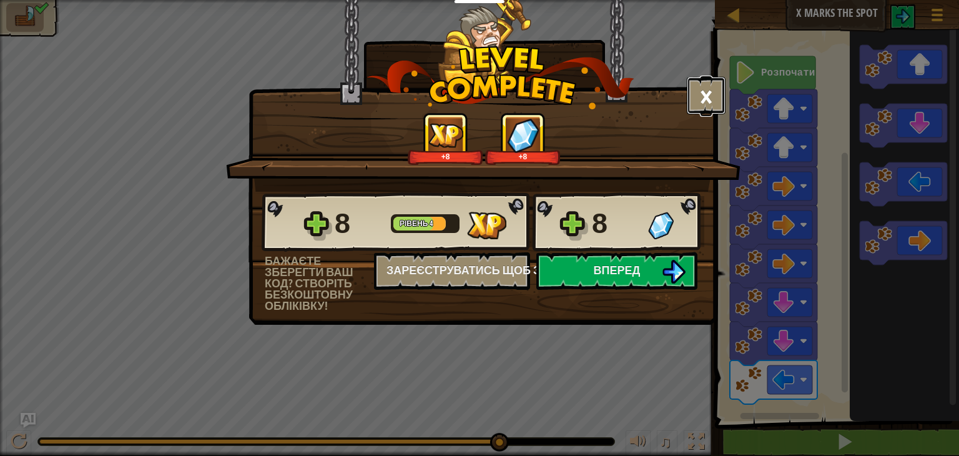
click at [713, 96] on button "×" at bounding box center [706, 95] width 39 height 37
